Goal: Information Seeking & Learning: Understand process/instructions

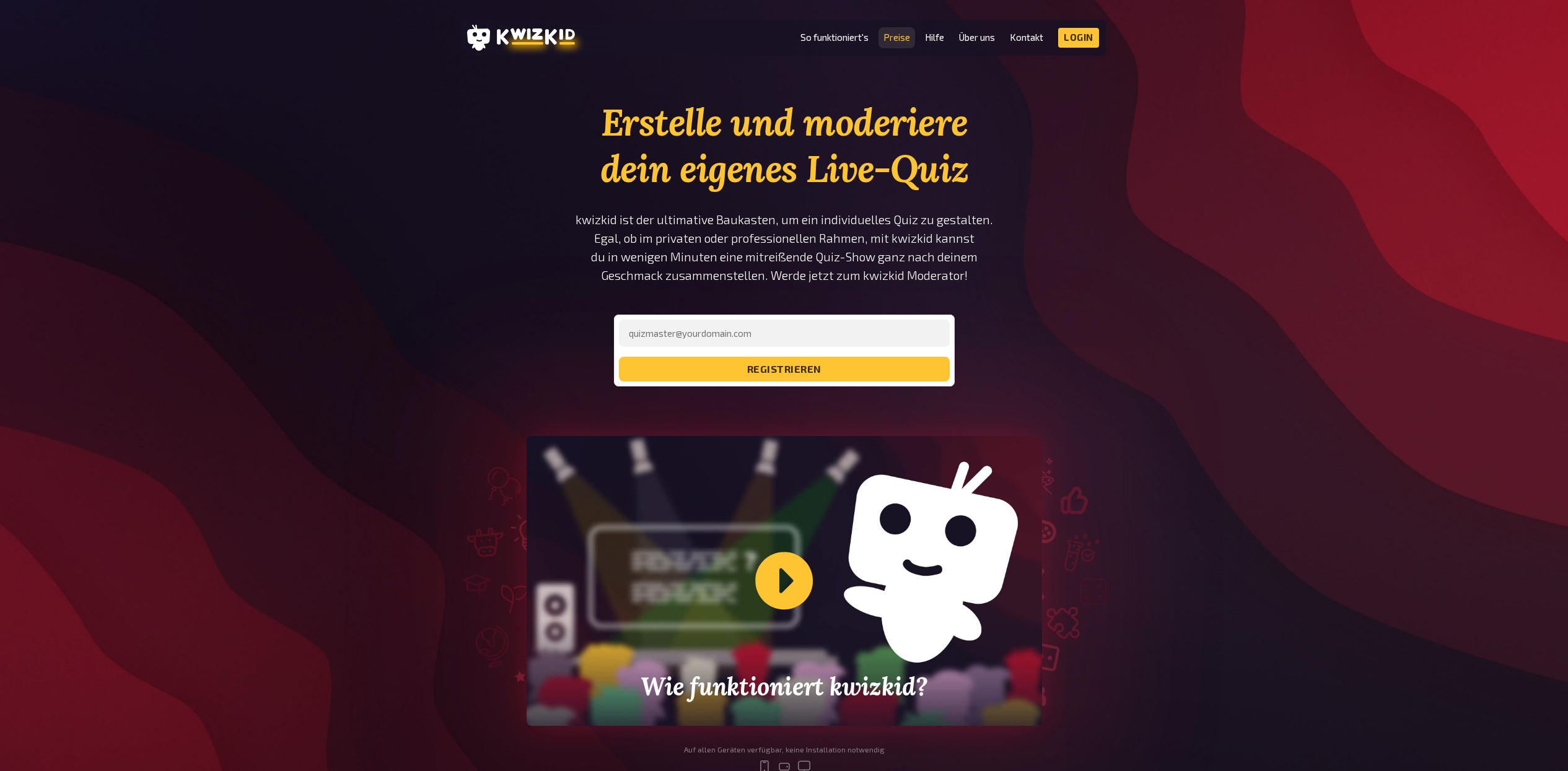
click at [901, 33] on link "Preise" at bounding box center [896, 37] width 26 height 10
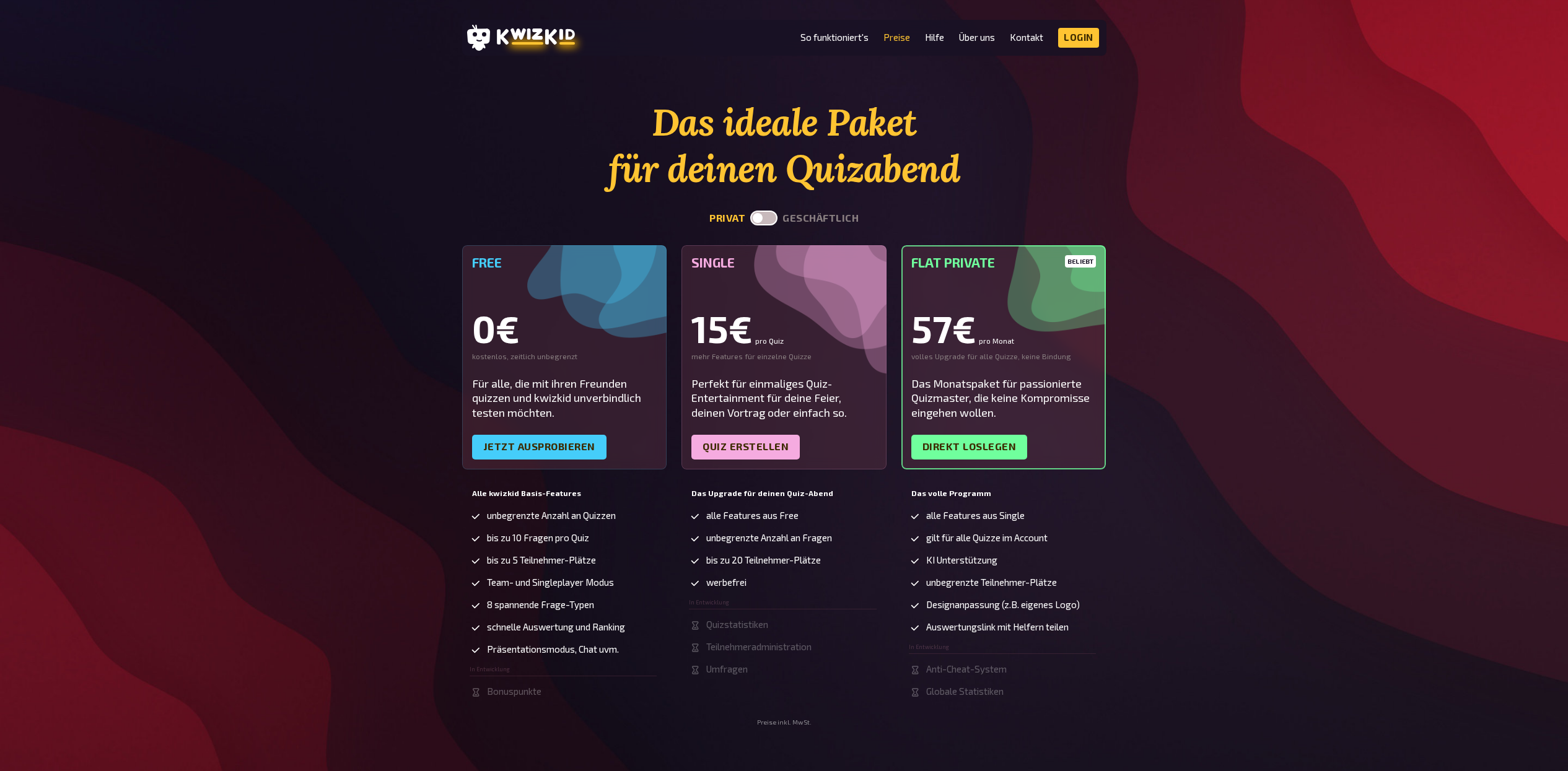
drag, startPoint x: 996, startPoint y: 67, endPoint x: 1297, endPoint y: 94, distance: 302.2
drag, startPoint x: 1297, startPoint y: 94, endPoint x: 1217, endPoint y: 88, distance: 80.2
click at [847, 43] on link "So funktioniert's" at bounding box center [835, 37] width 68 height 10
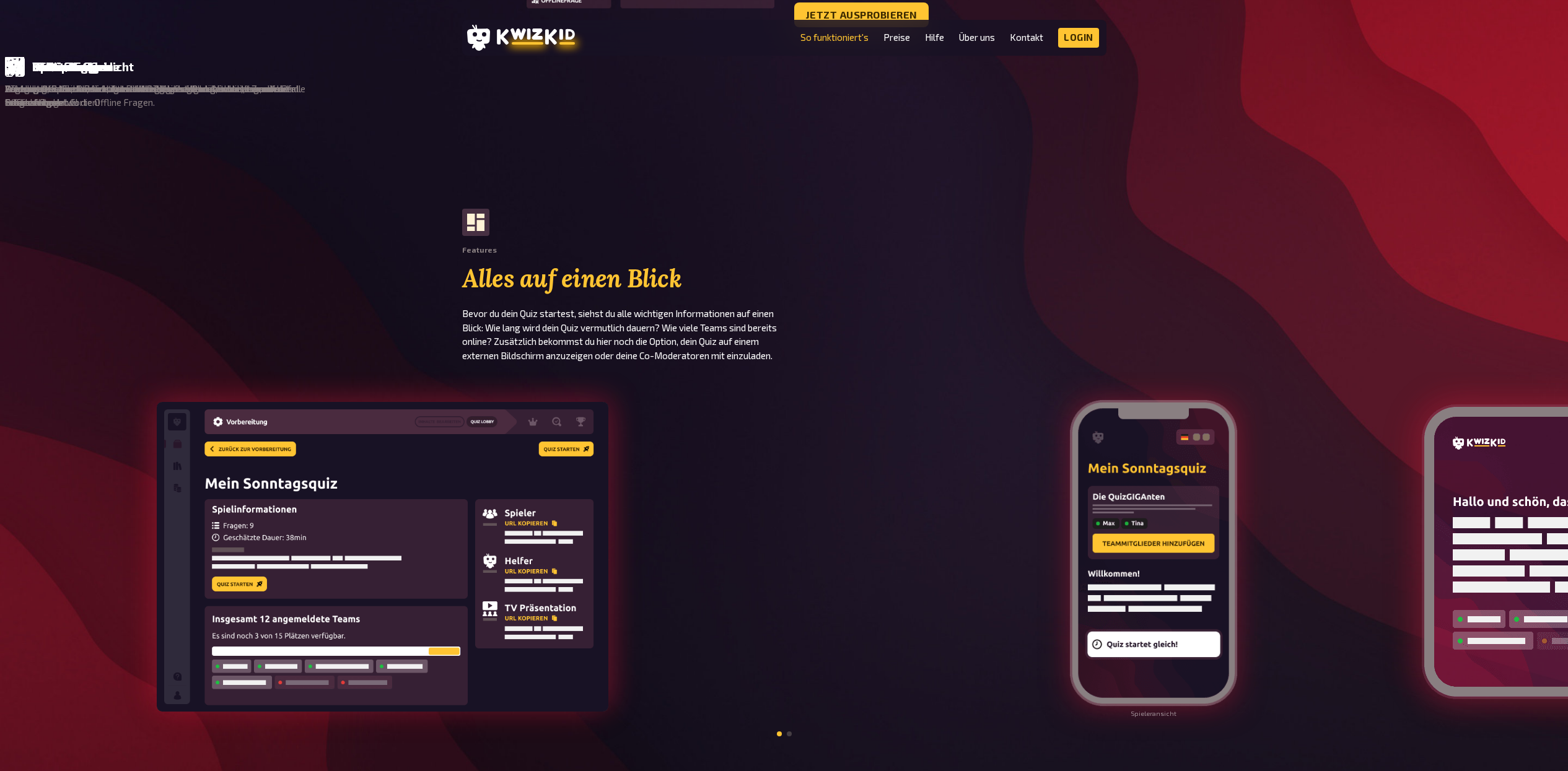
scroll to position [1084, 0]
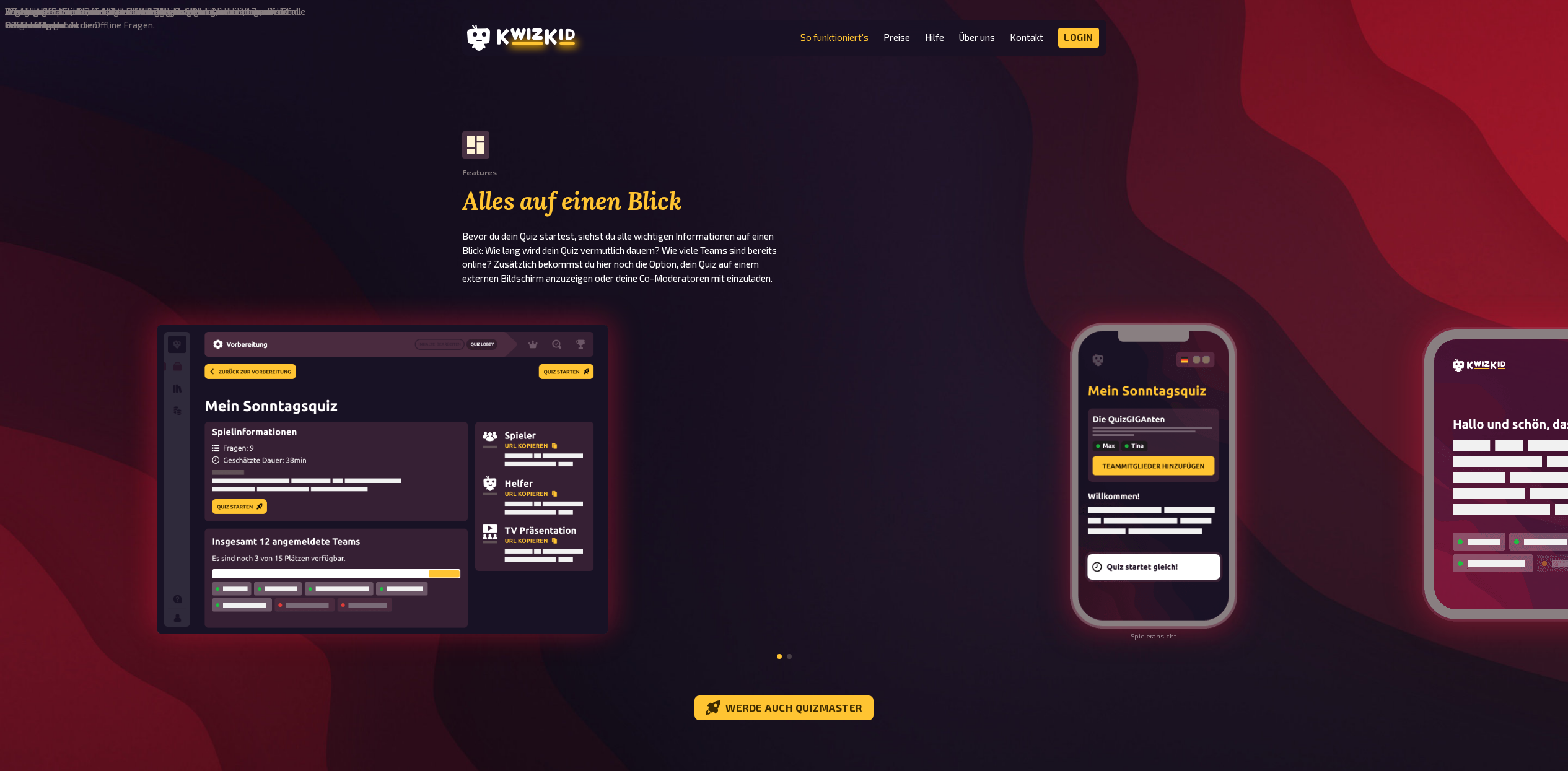
click at [838, 433] on div at bounding box center [510, 481] width 1019 height 371
click at [820, 420] on div at bounding box center [510, 481] width 1019 height 371
click at [758, 535] on div "Spieleransicht" at bounding box center [784, 481] width 1568 height 371
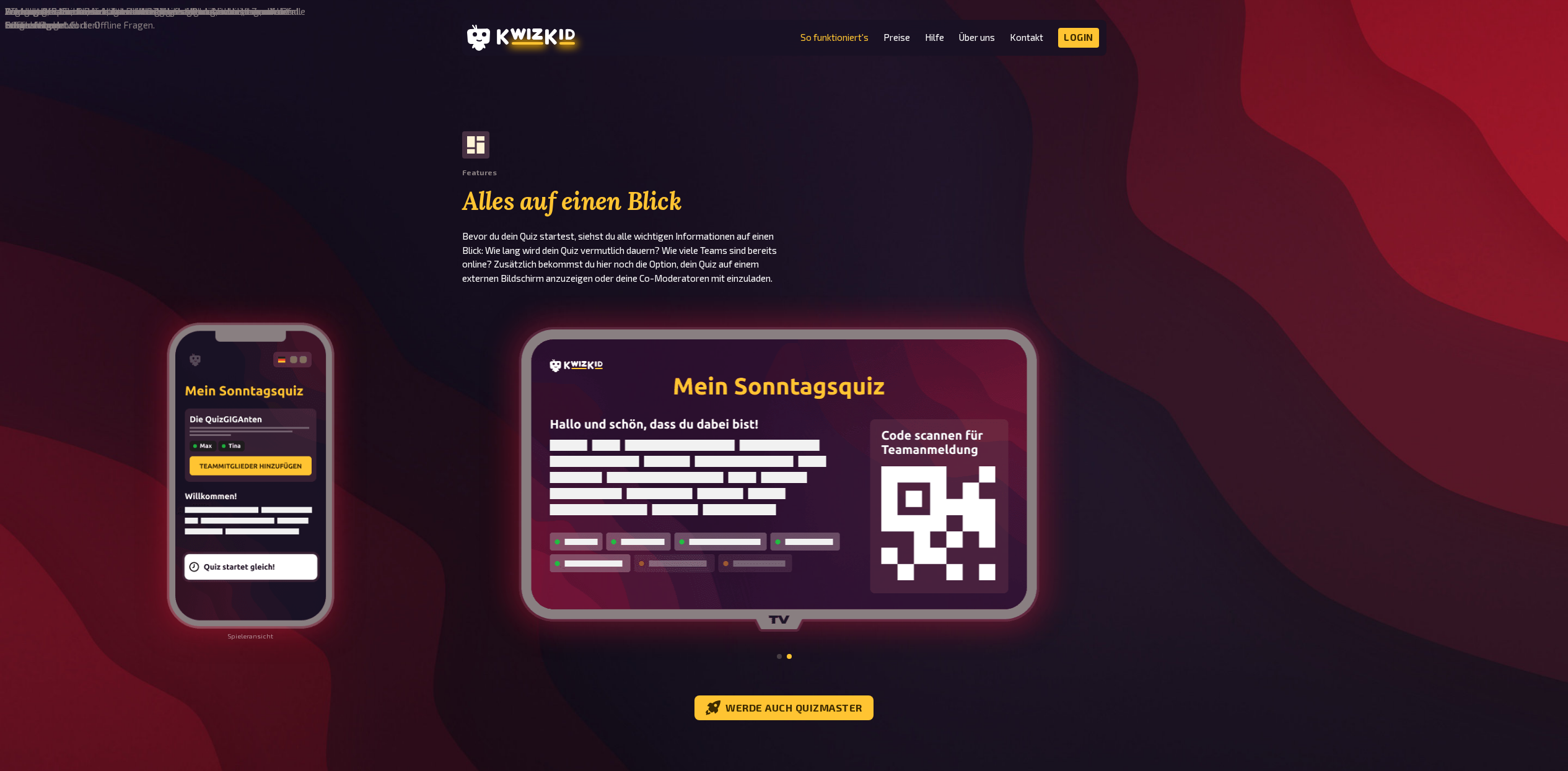
click at [998, 503] on img at bounding box center [779, 479] width 521 height 305
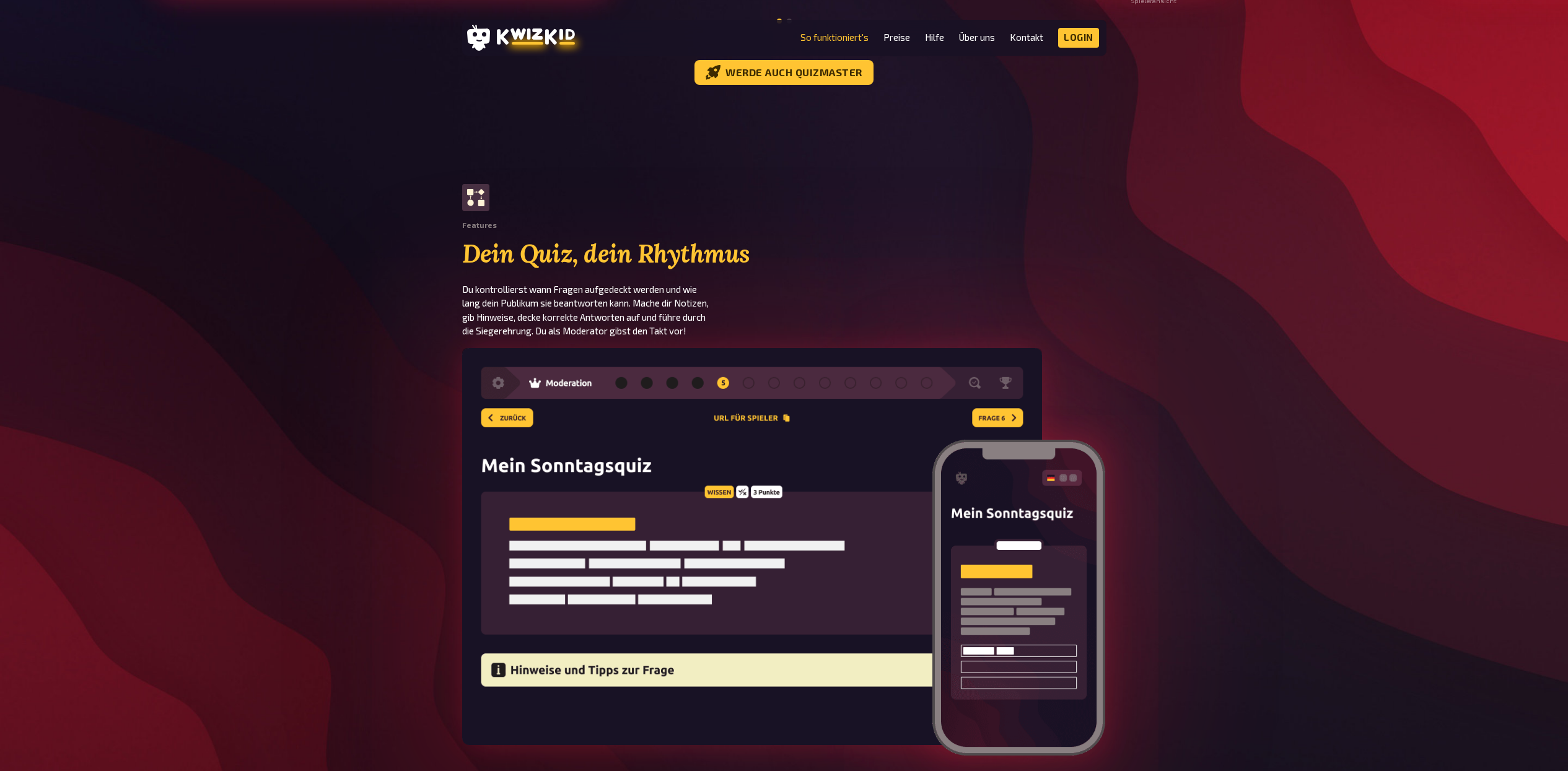
scroll to position [1781, 0]
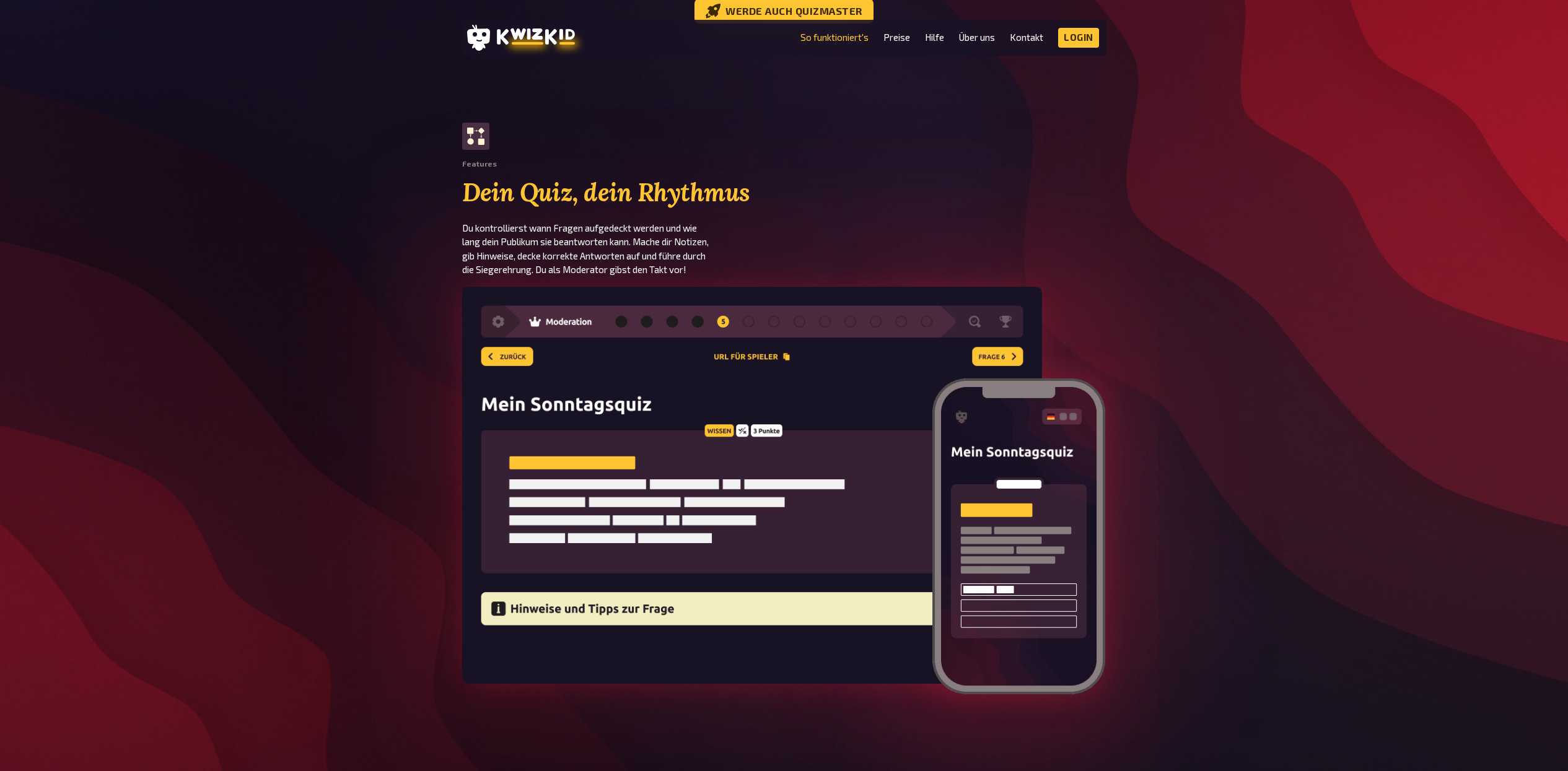
click at [1465, 252] on div "Features Dein Quiz, dein Rhythmus Du kontrollierst wann Fragen aufgedeckt werde…" at bounding box center [784, 199] width 1568 height 154
